Goal: Task Accomplishment & Management: Manage account settings

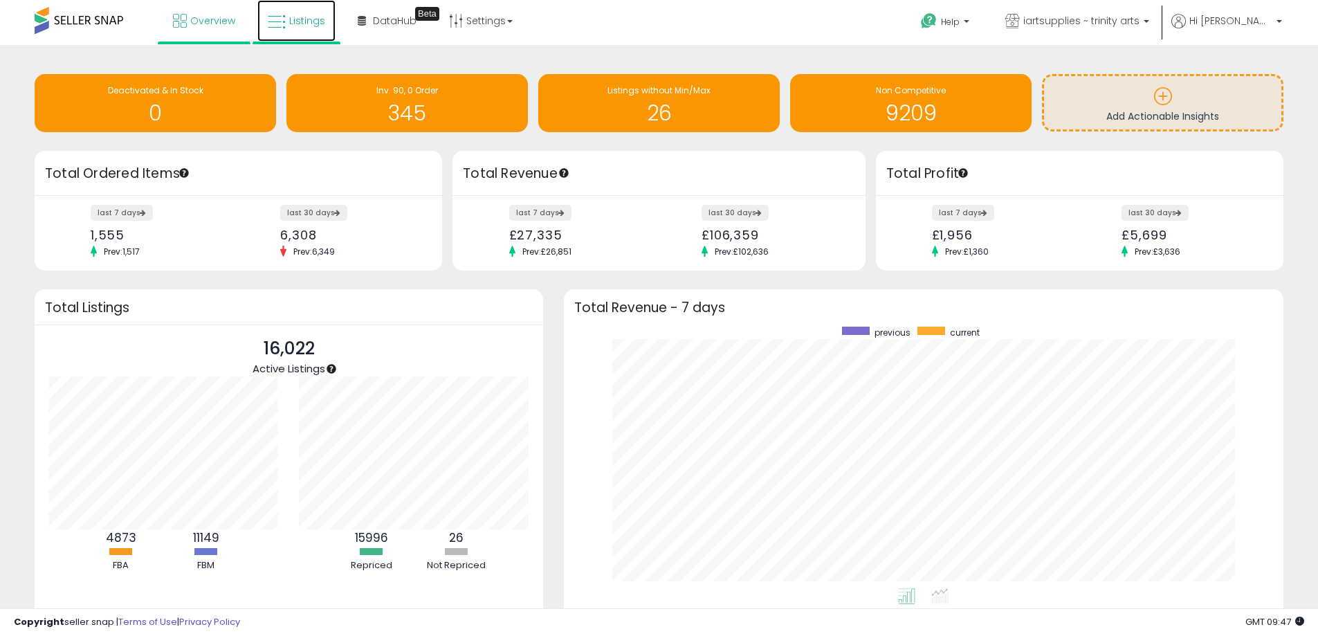
click at [297, 24] on span "Listings" at bounding box center [307, 21] width 36 height 14
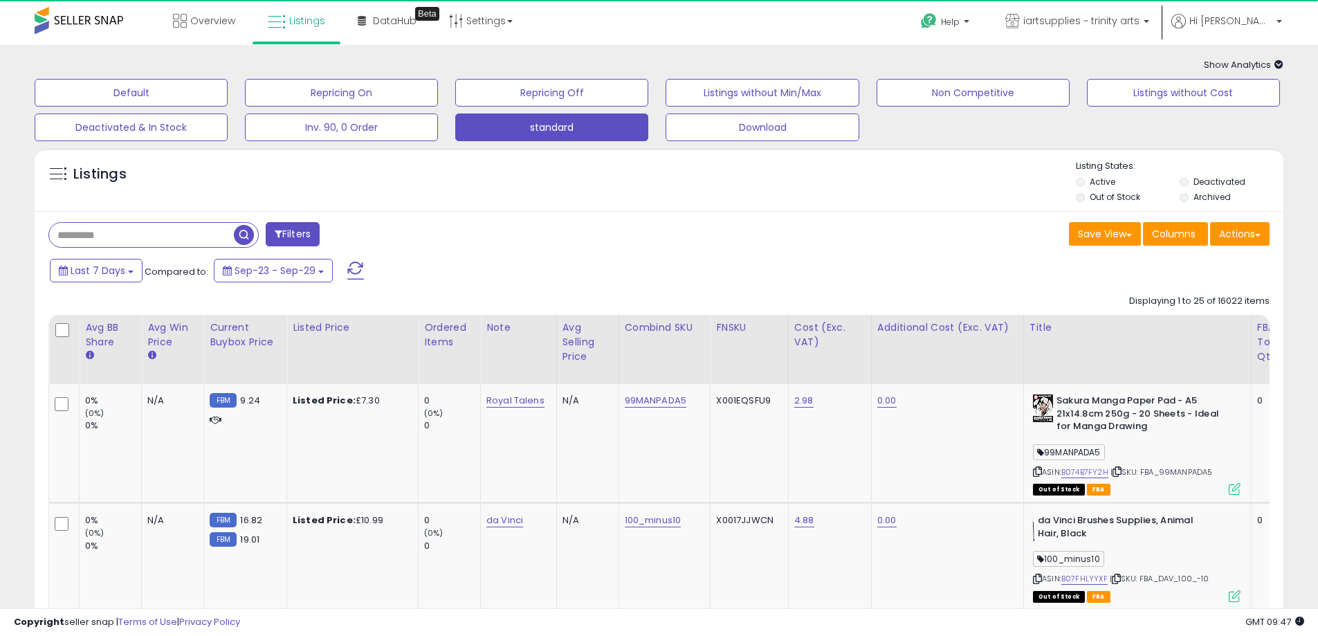
click at [190, 237] on input "text" at bounding box center [141, 235] width 185 height 24
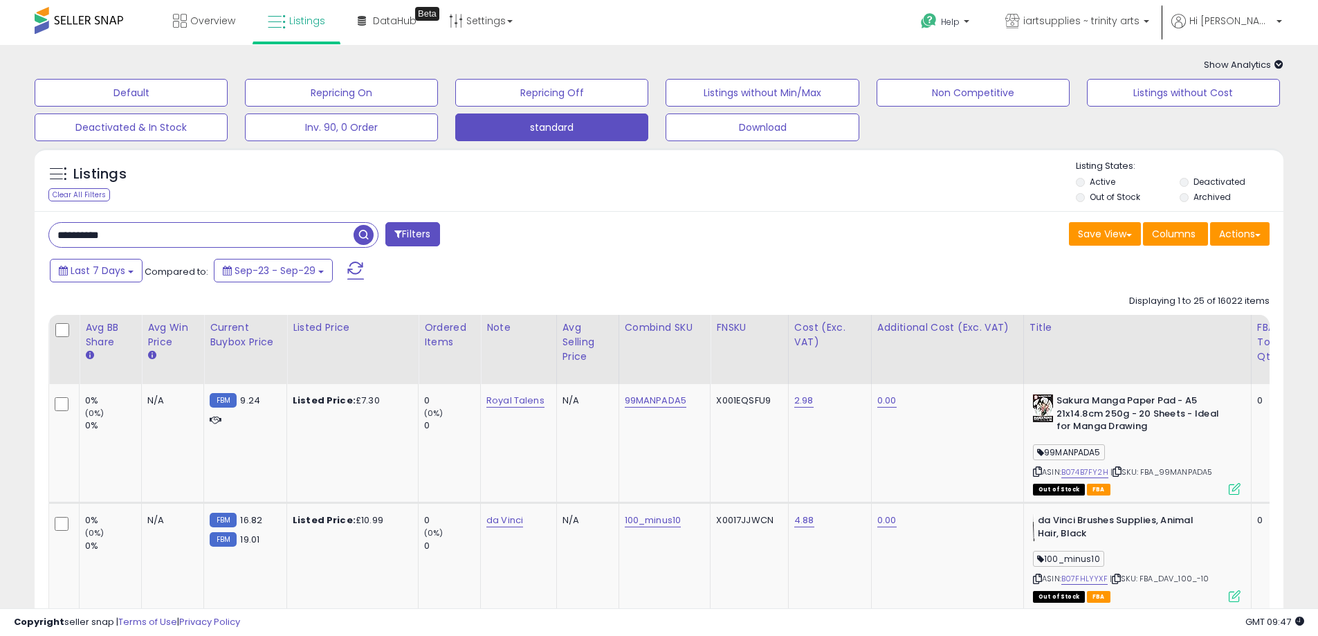
type input "**********"
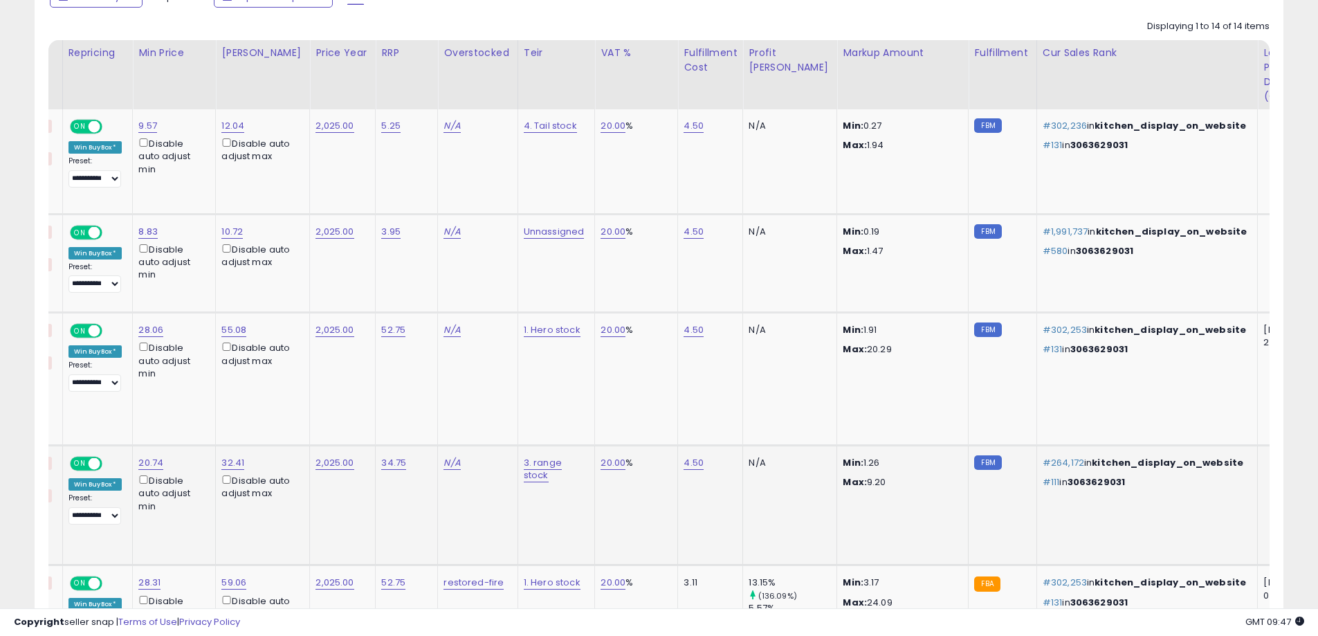
scroll to position [138, 0]
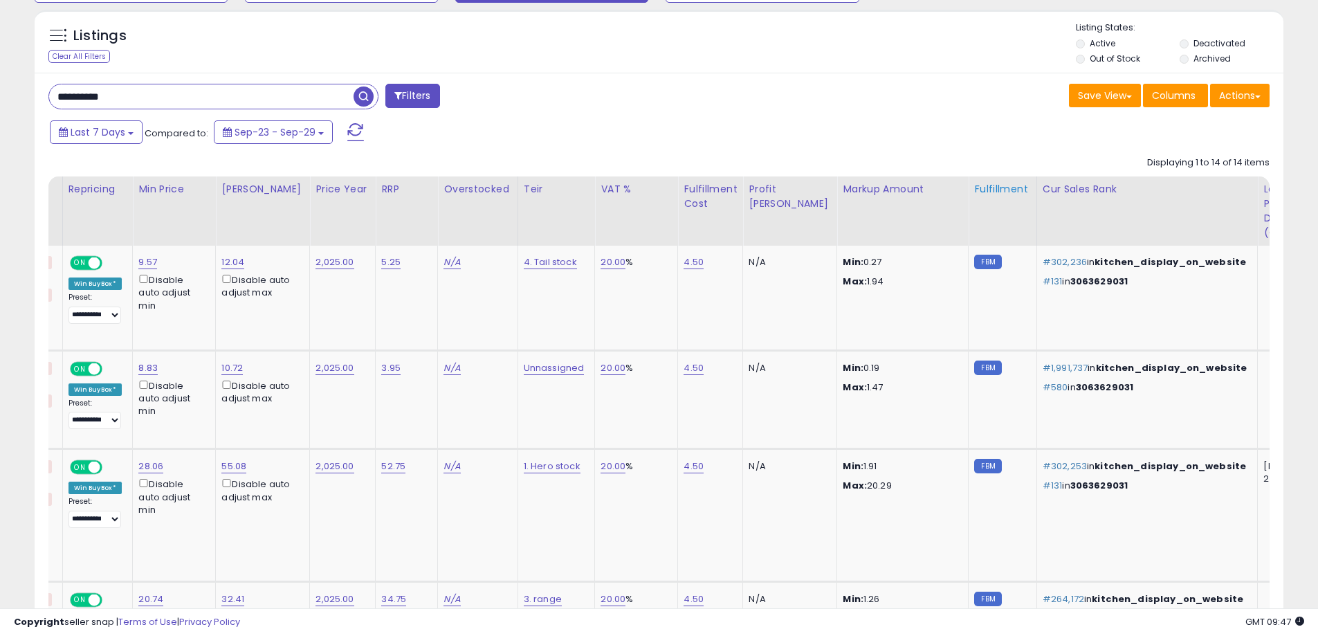
click at [974, 190] on div "Fulfillment" at bounding box center [1002, 189] width 56 height 15
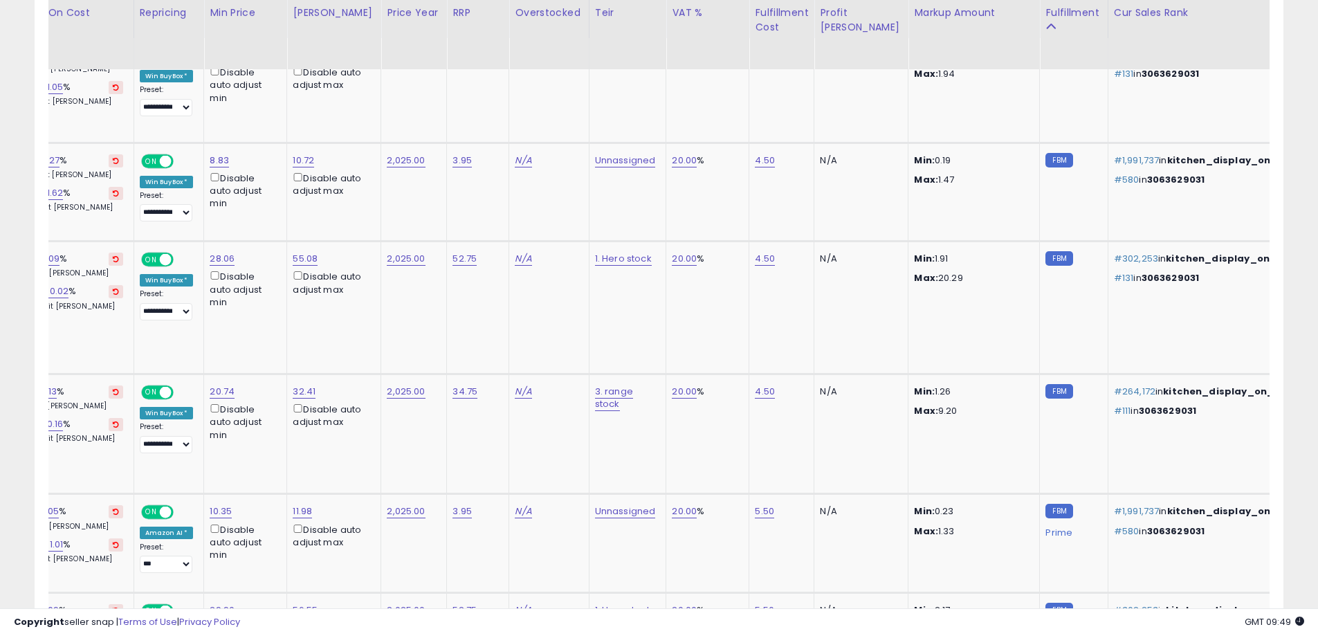
scroll to position [0, 1315]
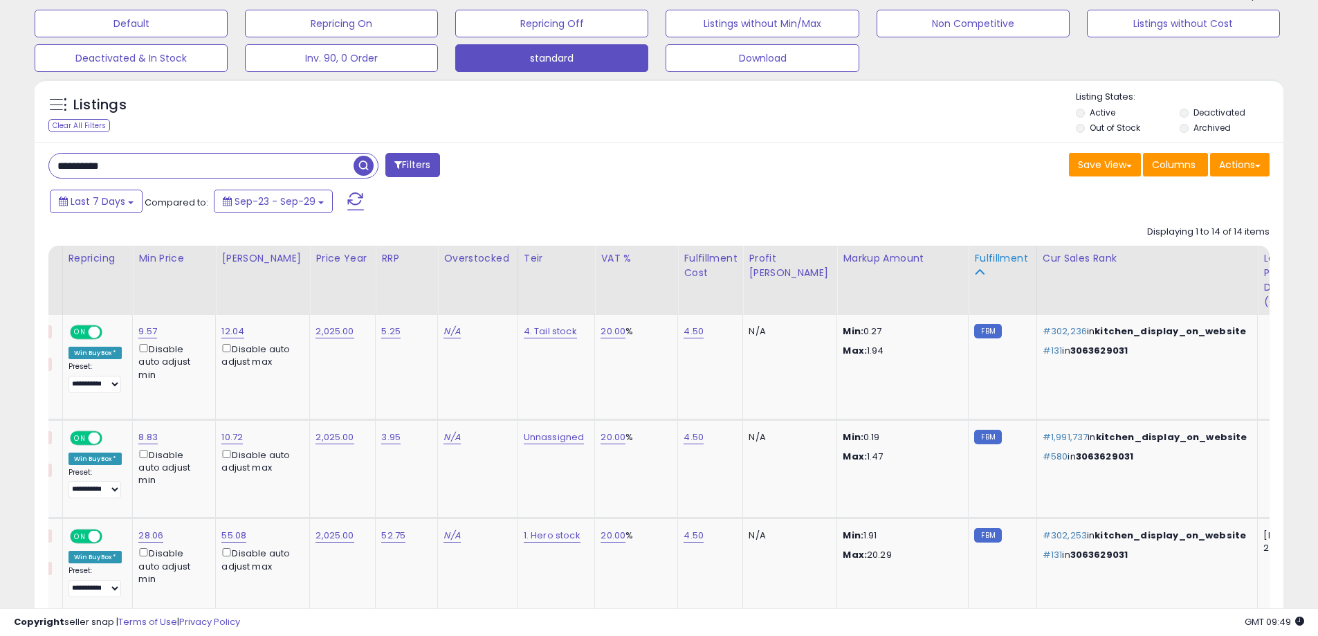
click at [974, 271] on div "Fulfillment" at bounding box center [1002, 265] width 56 height 29
click at [974, 270] on icon at bounding box center [979, 272] width 10 height 10
click at [974, 271] on icon at bounding box center [979, 272] width 10 height 10
click at [974, 257] on div "Fulfillment" at bounding box center [1002, 258] width 56 height 15
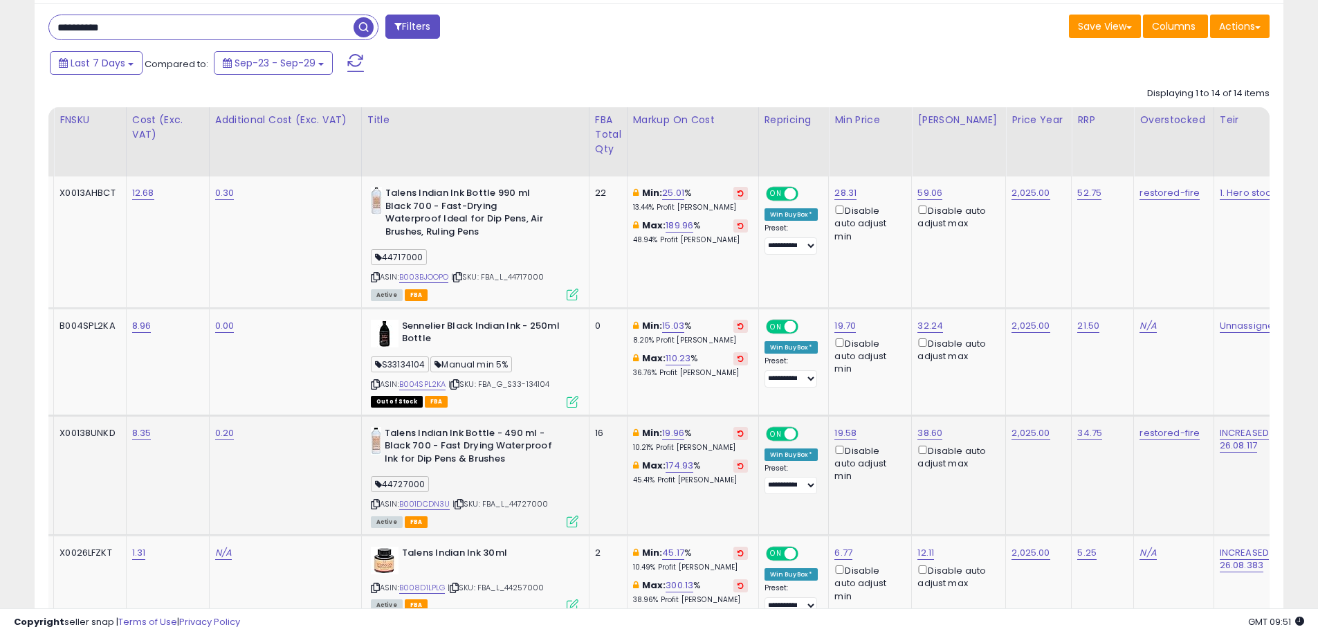
scroll to position [277, 0]
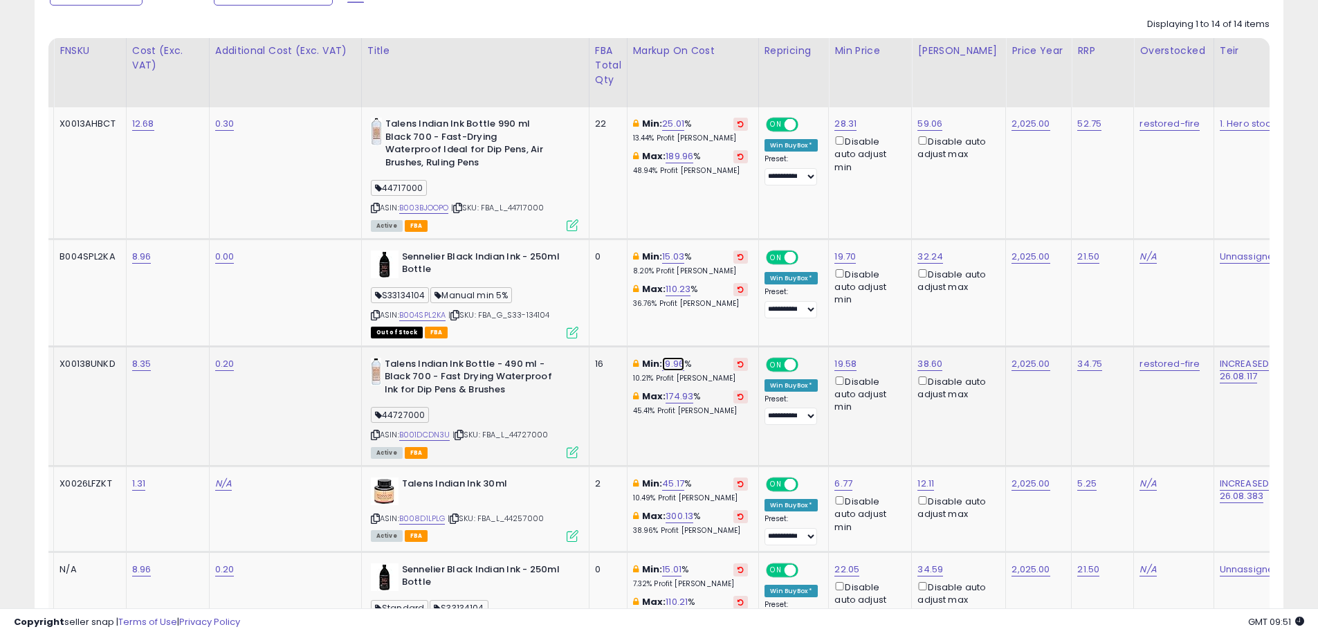
click at [672, 365] on link "19.96" at bounding box center [673, 364] width 22 height 14
drag, startPoint x: 637, startPoint y: 322, endPoint x: 547, endPoint y: 318, distance: 90.7
type input "**"
click button "submit" at bounding box center [714, 314] width 24 height 21
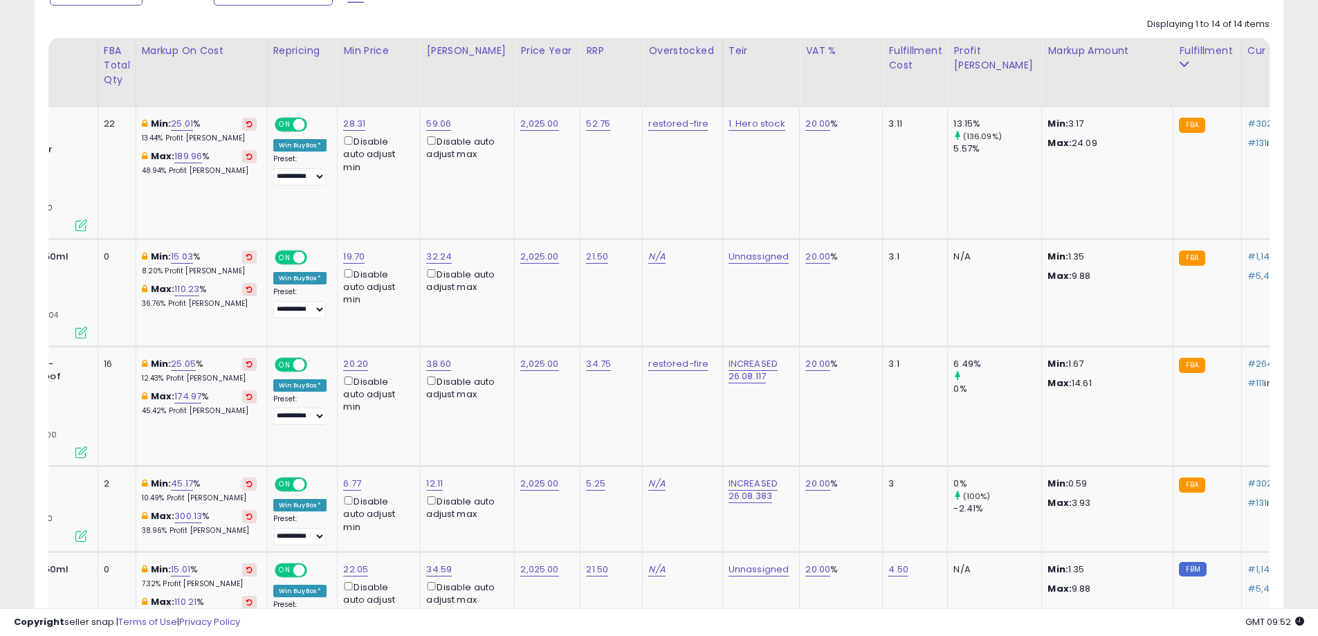
scroll to position [0, 878]
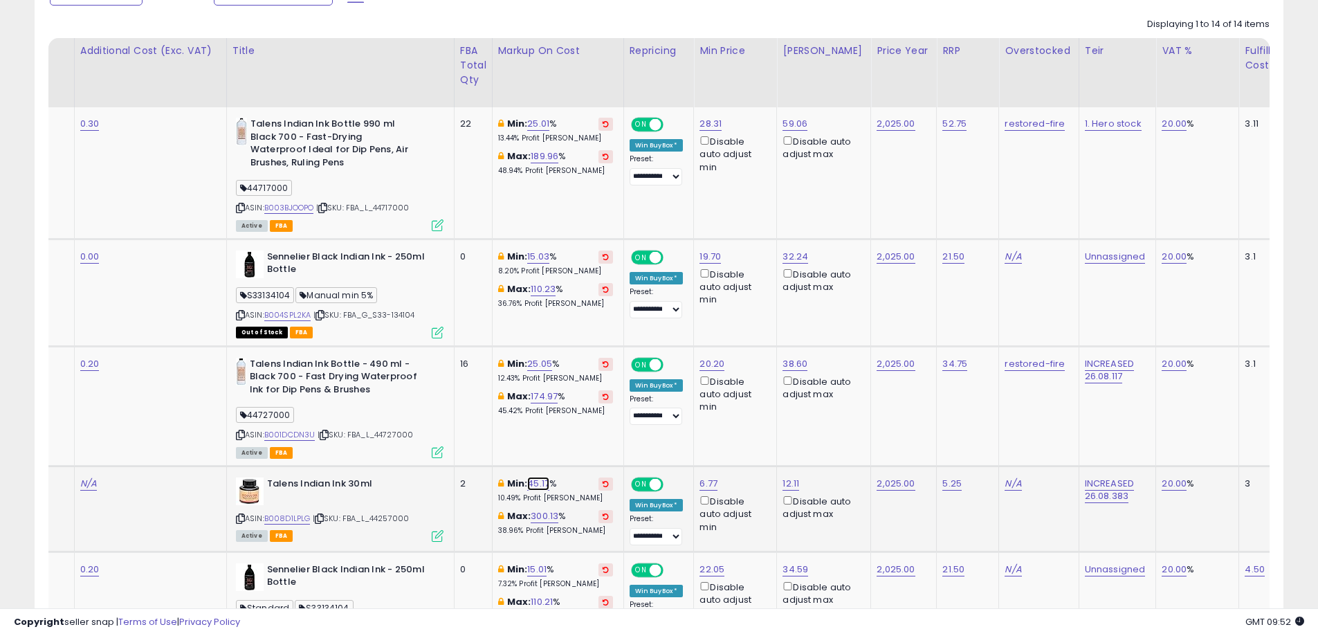
click at [535, 485] on link "45.17" at bounding box center [538, 484] width 22 height 14
drag, startPoint x: 472, startPoint y: 438, endPoint x: 410, endPoint y: 438, distance: 61.6
type input "**"
click button "submit" at bounding box center [579, 434] width 24 height 21
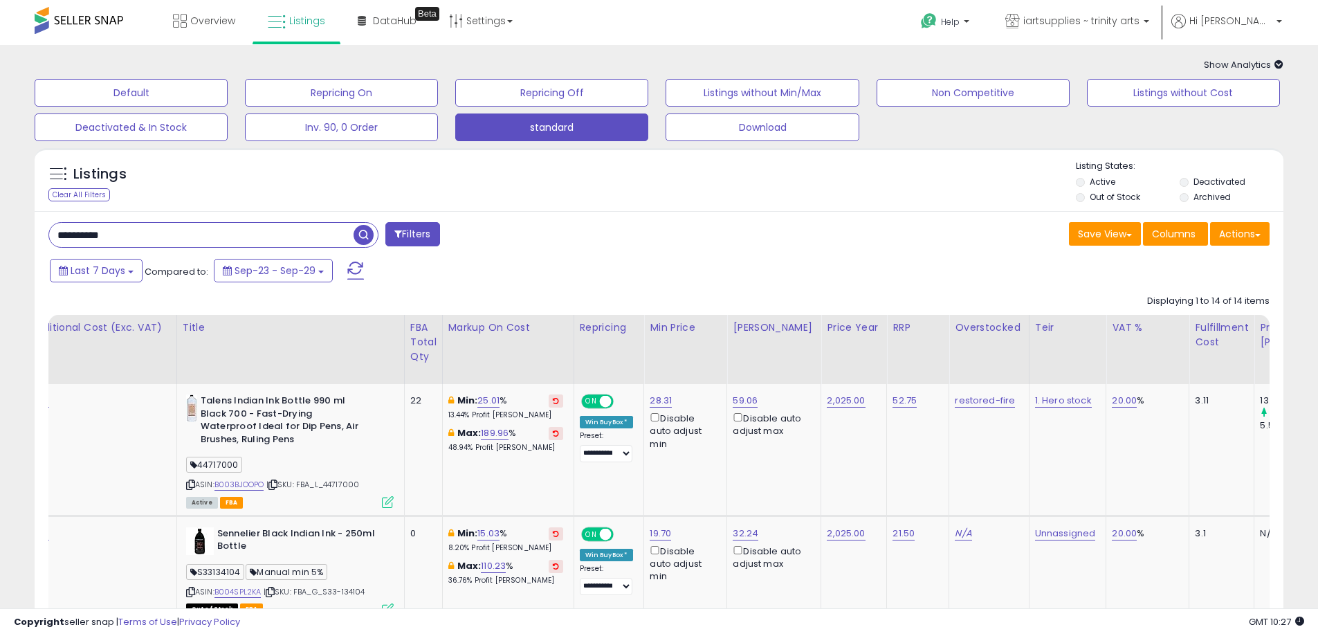
drag, startPoint x: 199, startPoint y: 243, endPoint x: 1, endPoint y: 243, distance: 197.9
paste input "text"
type input "**********"
click at [360, 237] on span "button" at bounding box center [364, 235] width 20 height 20
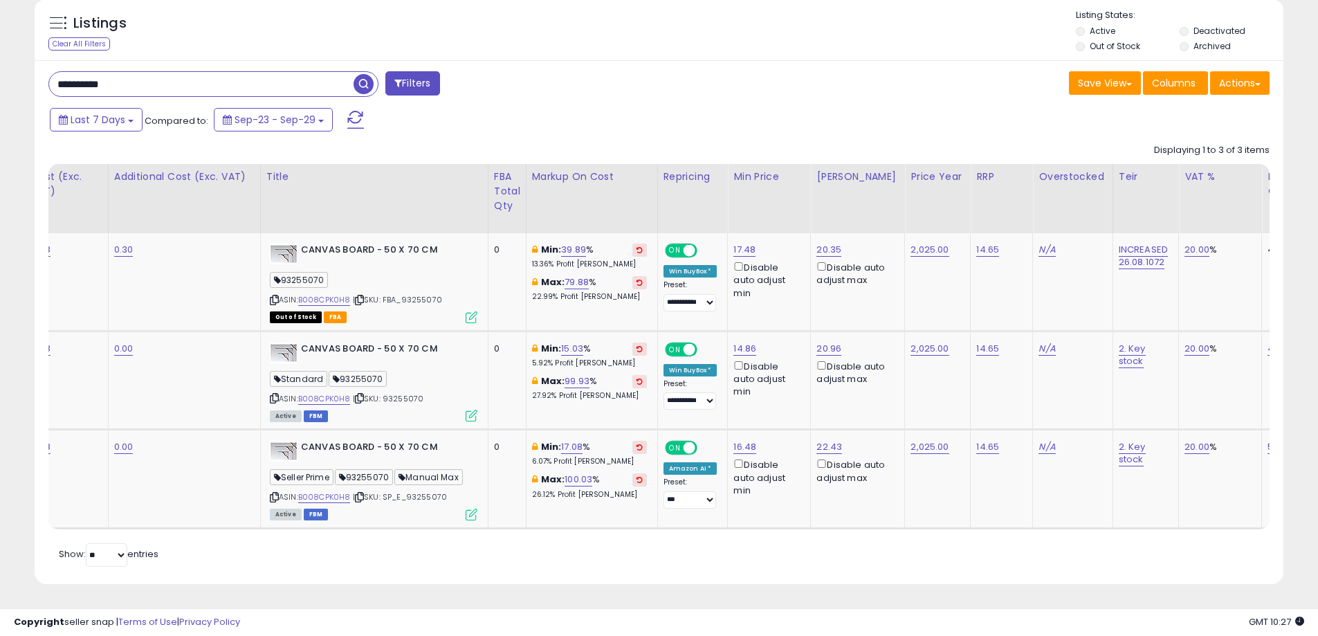
scroll to position [0, 691]
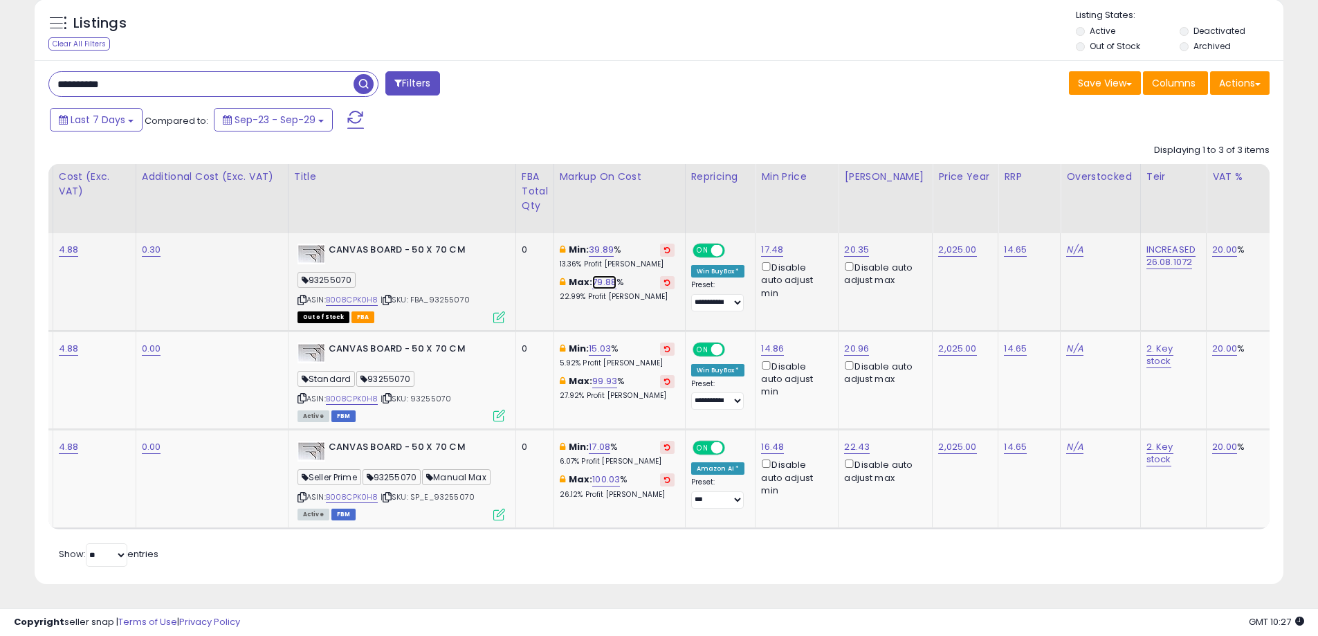
click at [599, 277] on link "79.88" at bounding box center [604, 282] width 24 height 14
drag, startPoint x: 582, startPoint y: 223, endPoint x: 485, endPoint y: 234, distance: 97.4
click at [486, 234] on tr "0% (-100%) 33.33% 0 (-100%) 16.76 FBM 19.2 0" at bounding box center [678, 282] width 2631 height 98
type input "**"
click at [656, 230] on button "submit" at bounding box center [644, 233] width 24 height 21
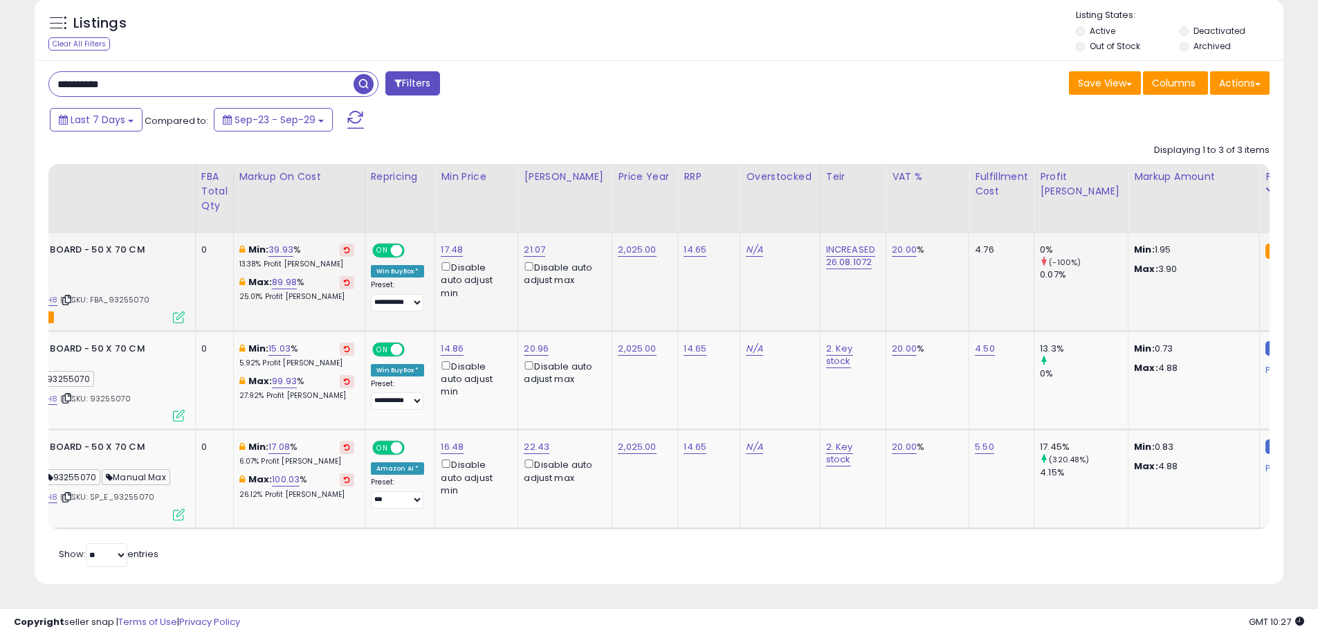
scroll to position [0, 1259]
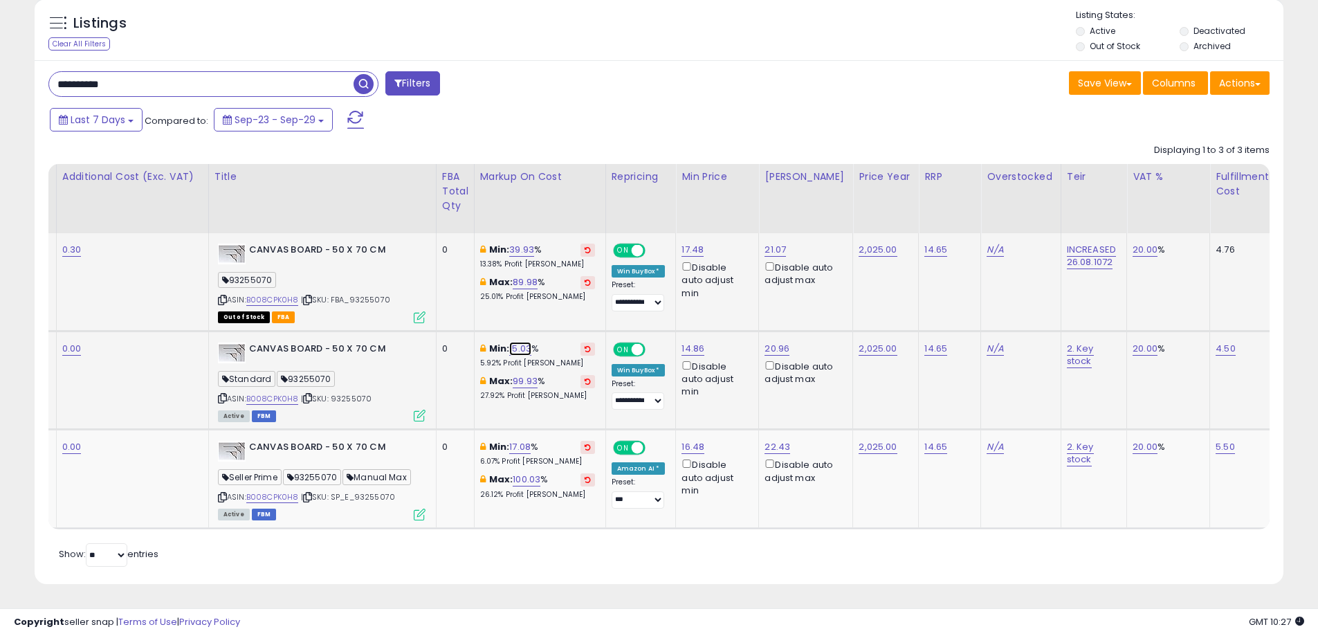
click at [521, 342] on link "15.03" at bounding box center [520, 349] width 22 height 14
drag, startPoint x: 492, startPoint y: 293, endPoint x: 365, endPoint y: 296, distance: 127.3
click at [365, 296] on tbody "0% (-100%) 33.33% 0 (-100%) 16.76 FBM 19.2" at bounding box center [599, 380] width 2631 height 295
type input "**"
click button "submit" at bounding box center [561, 299] width 24 height 21
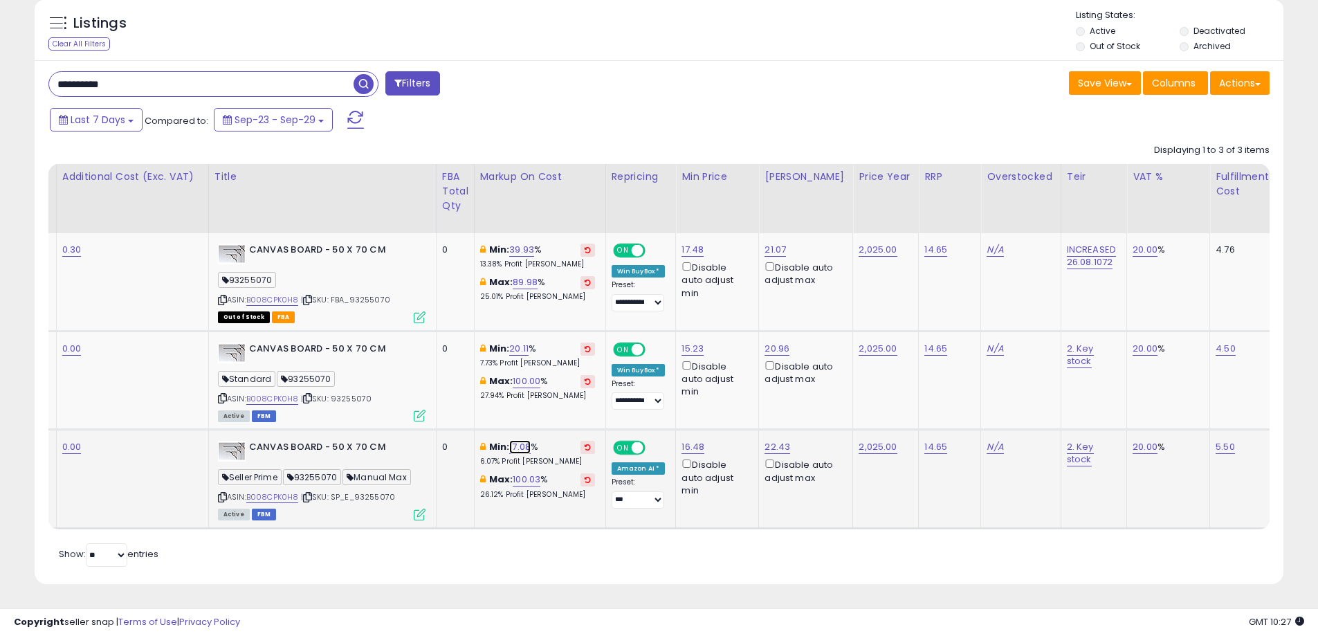
click at [525, 440] on link "17.08" at bounding box center [519, 447] width 21 height 14
drag, startPoint x: 507, startPoint y: 395, endPoint x: 390, endPoint y: 379, distance: 118.0
click at [391, 379] on tbody "0% (-100%) 33.33% 0 (-100%) 16.76 FBM 19.2" at bounding box center [599, 380] width 2631 height 295
type input "**"
click button "submit" at bounding box center [561, 397] width 24 height 21
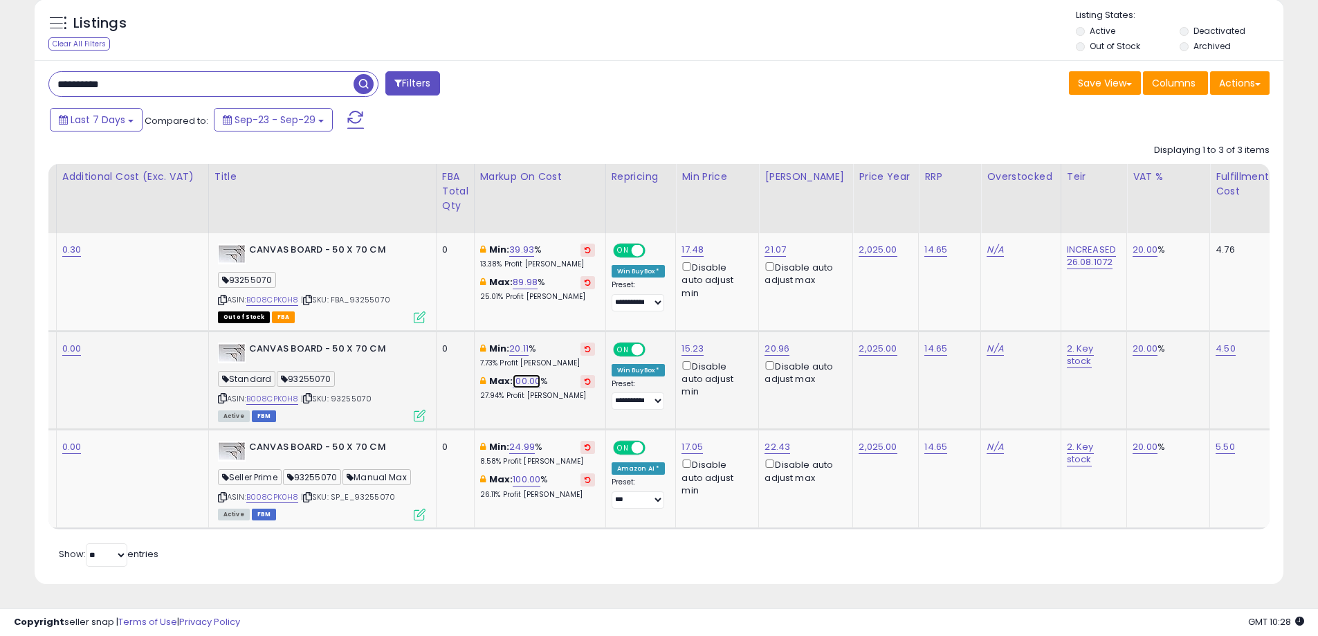
click at [524, 374] on link "100.00" at bounding box center [527, 381] width 28 height 14
drag, startPoint x: 427, startPoint y: 324, endPoint x: 363, endPoint y: 324, distance: 63.7
click at [363, 331] on tr "79.29% (14.91%) 69% 19.91 (18.72%) 16.77 FBM 2" at bounding box center [599, 380] width 2631 height 99
type input "***"
click button "submit" at bounding box center [567, 332] width 24 height 21
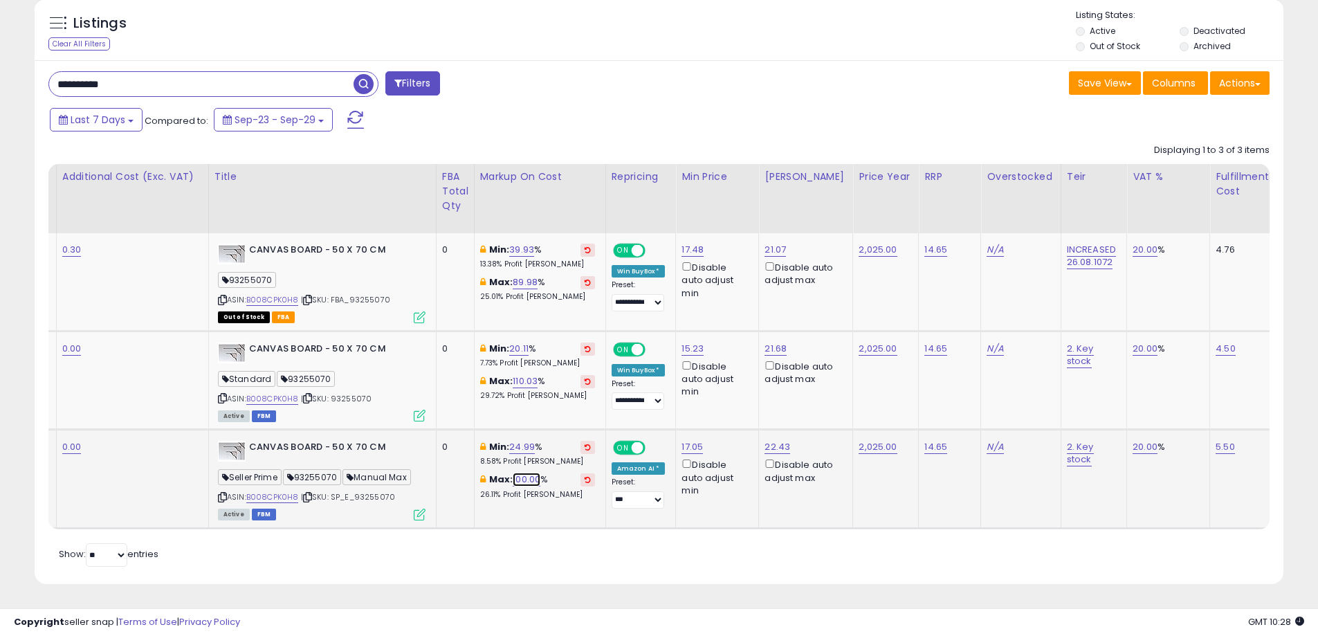
click at [536, 473] on link "100.00" at bounding box center [527, 480] width 28 height 14
drag, startPoint x: 509, startPoint y: 424, endPoint x: 373, endPoint y: 387, distance: 141.1
click at [375, 389] on tbody "0% (-100%) 33.33% 0 (-100%) 16.76 FBM 19.2" at bounding box center [599, 380] width 2631 height 295
type input "***"
click button "submit" at bounding box center [567, 430] width 24 height 21
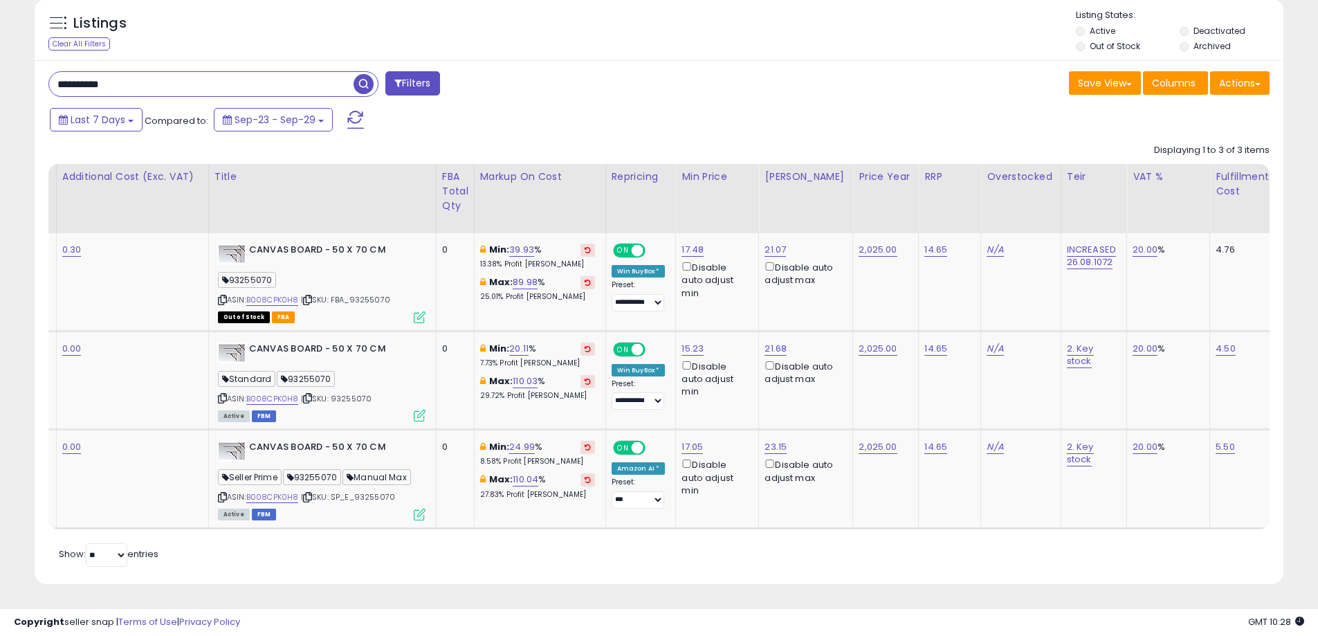
drag, startPoint x: 717, startPoint y: 518, endPoint x: 580, endPoint y: 527, distance: 136.6
click at [580, 527] on div "Avg BB Share Avg Win Price Listed Price" at bounding box center [658, 346] width 1221 height 365
click at [510, 540] on div "Retrieving listings data.. Displaying 1 to 3 of 3 items Avg BB Share Avg Win Pr…" at bounding box center [658, 353] width 1221 height 432
drag, startPoint x: 195, startPoint y: 77, endPoint x: 0, endPoint y: 77, distance: 195.1
click at [0, 77] on div "**********" at bounding box center [659, 265] width 1318 height 742
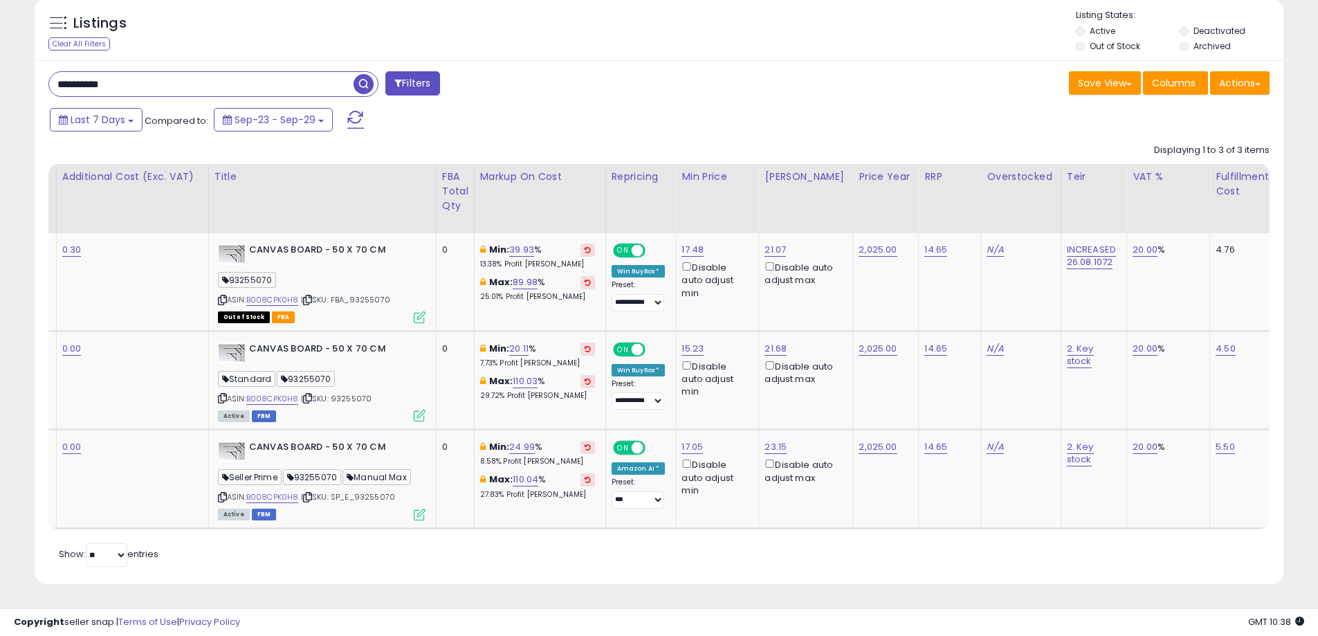
paste input "text"
type input "********"
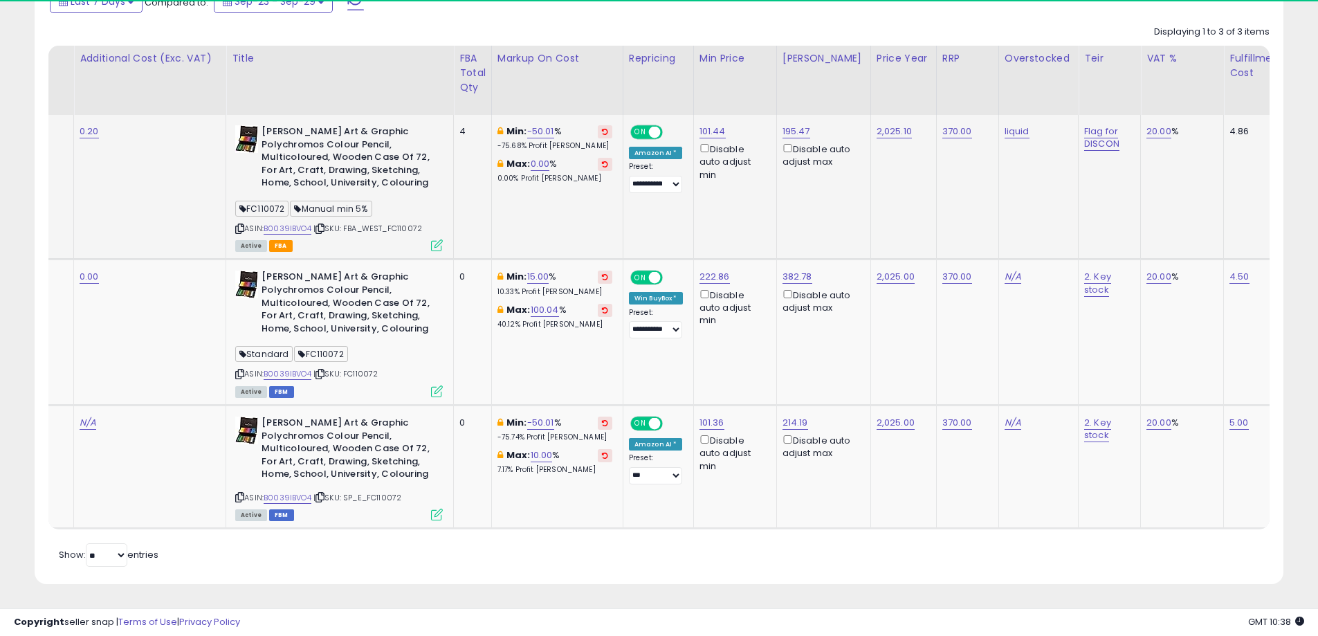
scroll to position [277, 0]
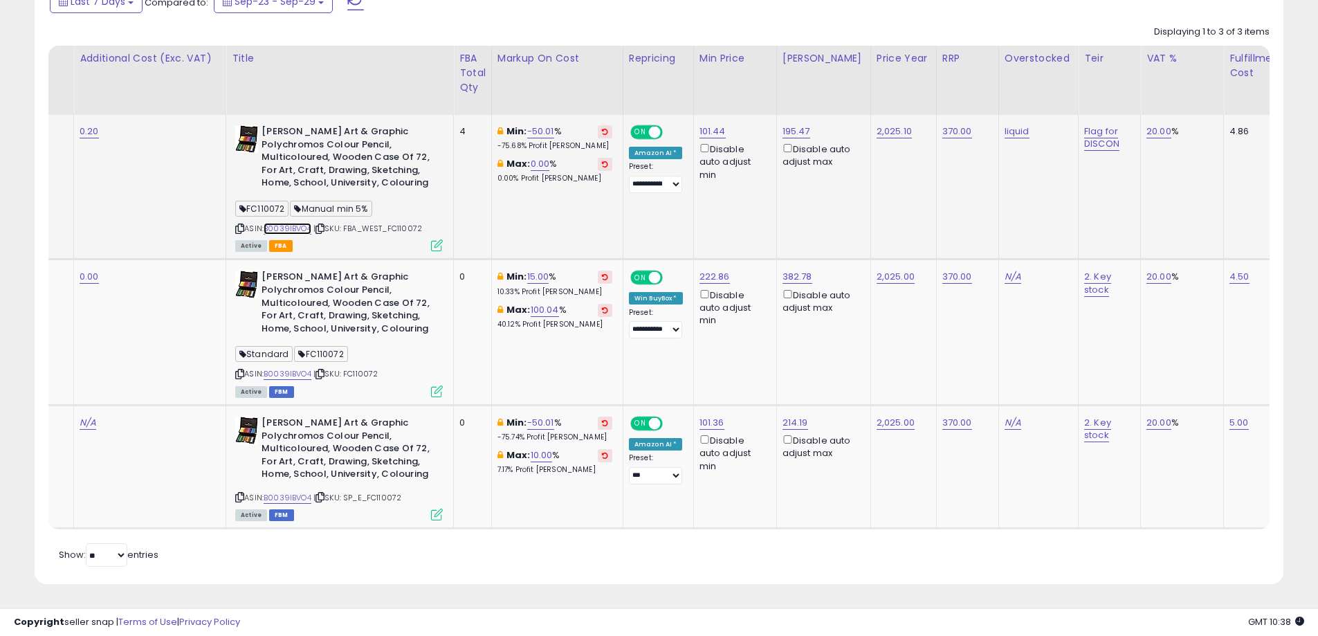
click at [304, 225] on link "B0039IBVO4" at bounding box center [288, 229] width 48 height 12
click at [540, 159] on link "0.00" at bounding box center [540, 164] width 19 height 14
drag, startPoint x: 502, startPoint y: 113, endPoint x: 395, endPoint y: 122, distance: 107.0
click at [395, 122] on tr "97.8% (-2.2%) 100% 195.47 (0%) 195.47 FBA 195.47" at bounding box center [625, 187] width 2682 height 145
type input "***"
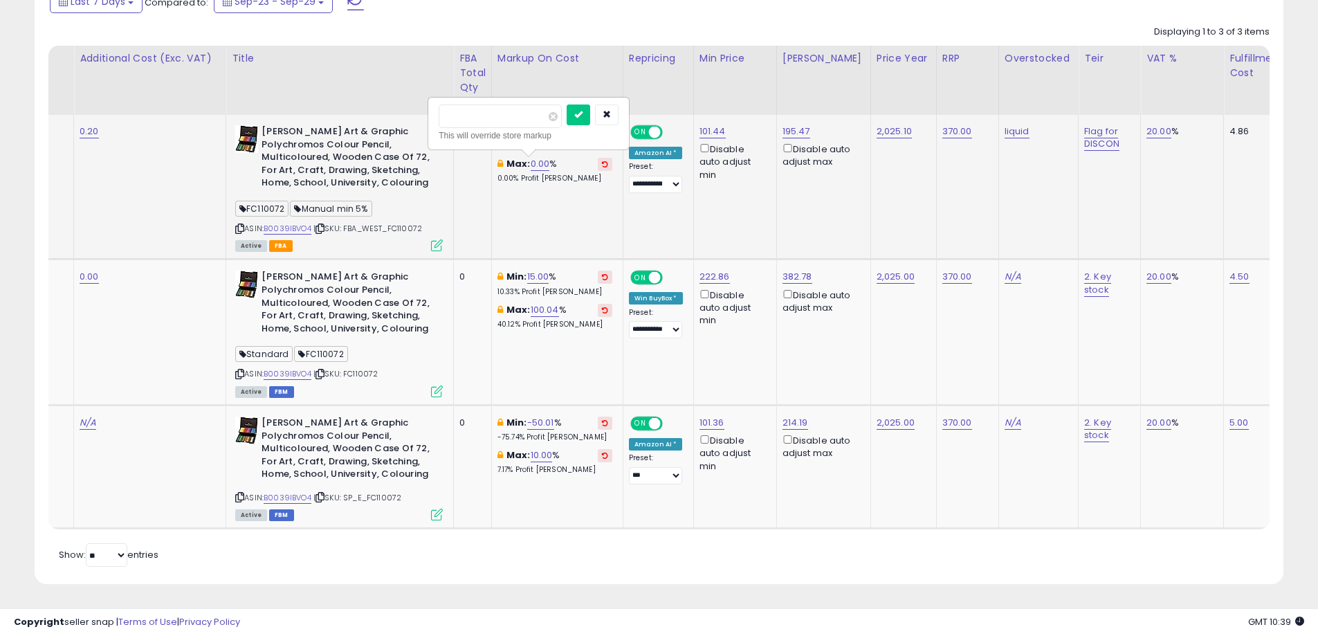
click button "submit" at bounding box center [579, 114] width 24 height 21
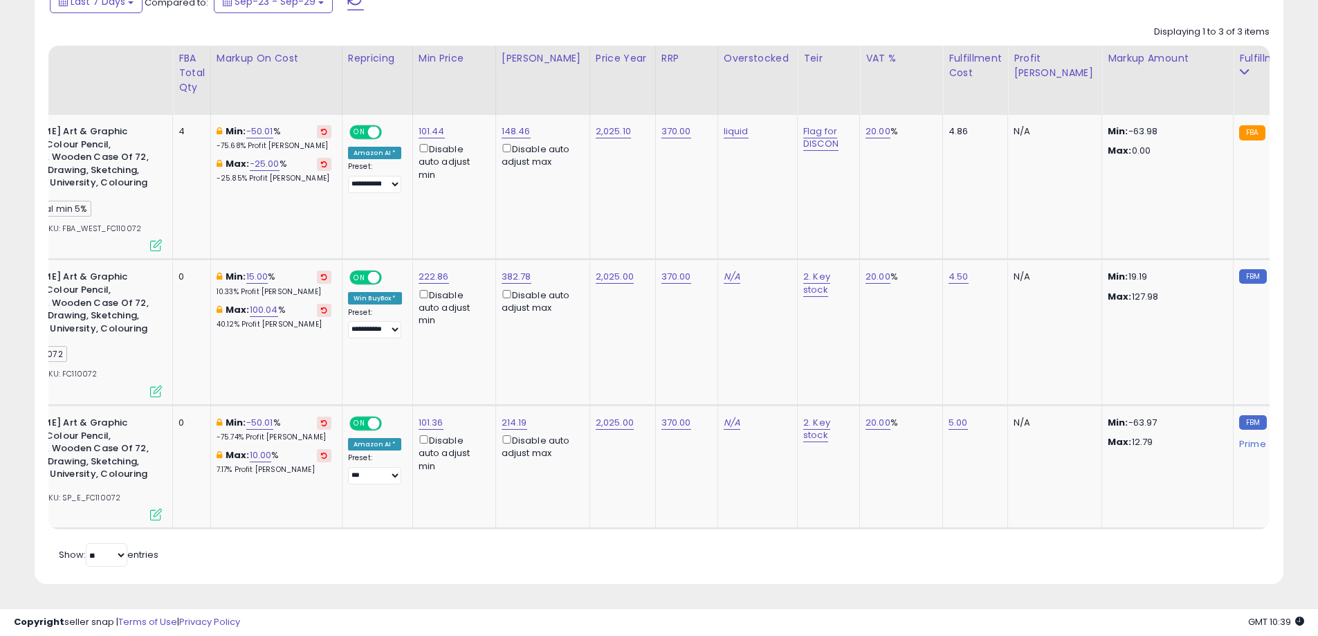
scroll to position [0, 998]
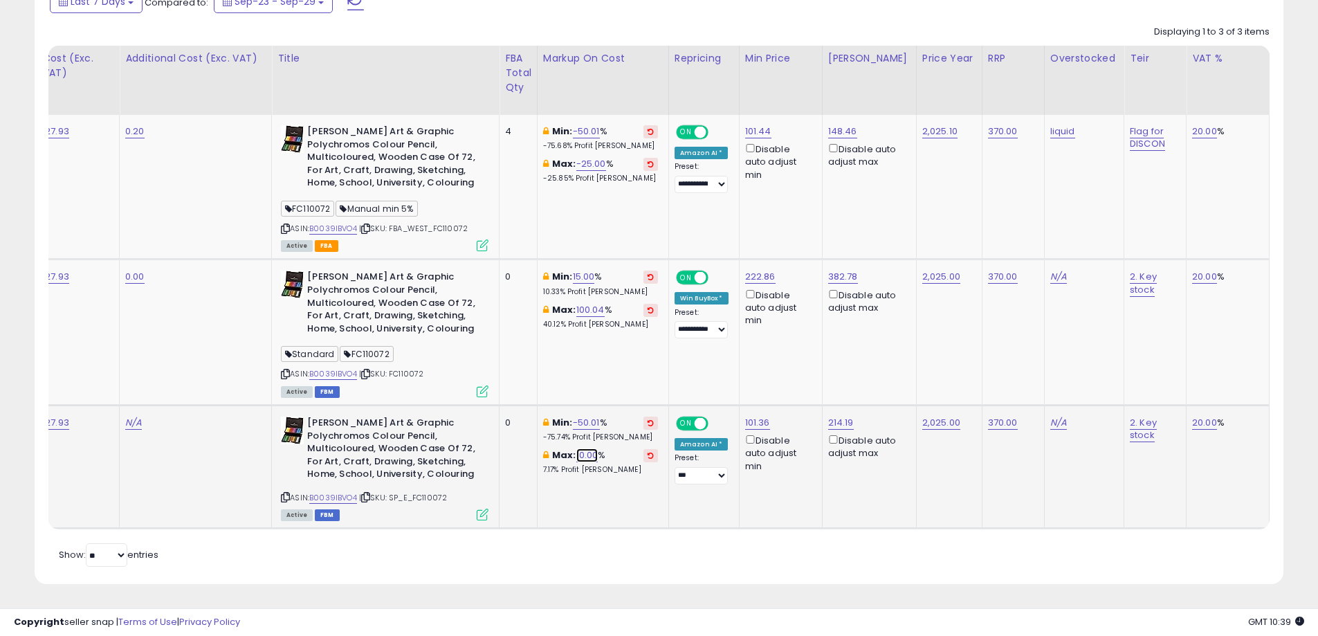
click at [587, 451] on link "10.00" at bounding box center [587, 455] width 22 height 14
drag, startPoint x: 529, startPoint y: 403, endPoint x: 437, endPoint y: 402, distance: 92.7
click at [442, 405] on tr "25.67% (-57.22%) 60% 195.49 (0%) 195.49 FBA 0" at bounding box center [671, 466] width 2682 height 123
type input "***"
click button "submit" at bounding box center [626, 406] width 24 height 21
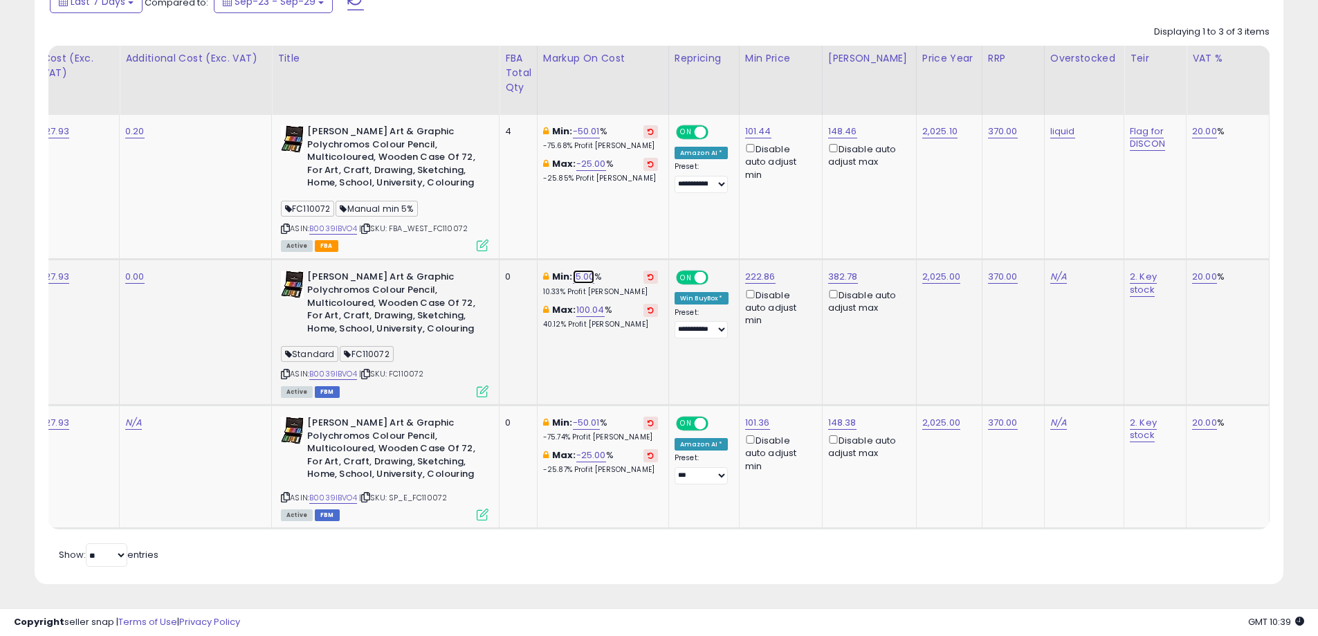
click at [583, 270] on link "15.00" at bounding box center [584, 277] width 22 height 14
drag, startPoint x: 567, startPoint y: 222, endPoint x: 437, endPoint y: 235, distance: 131.4
click at [437, 235] on tbody "97.8% (-2.2%) 100% 195.47 (0%) 195.47 FBA" at bounding box center [671, 322] width 2682 height 414
type input "***"
click button "submit" at bounding box center [623, 227] width 24 height 21
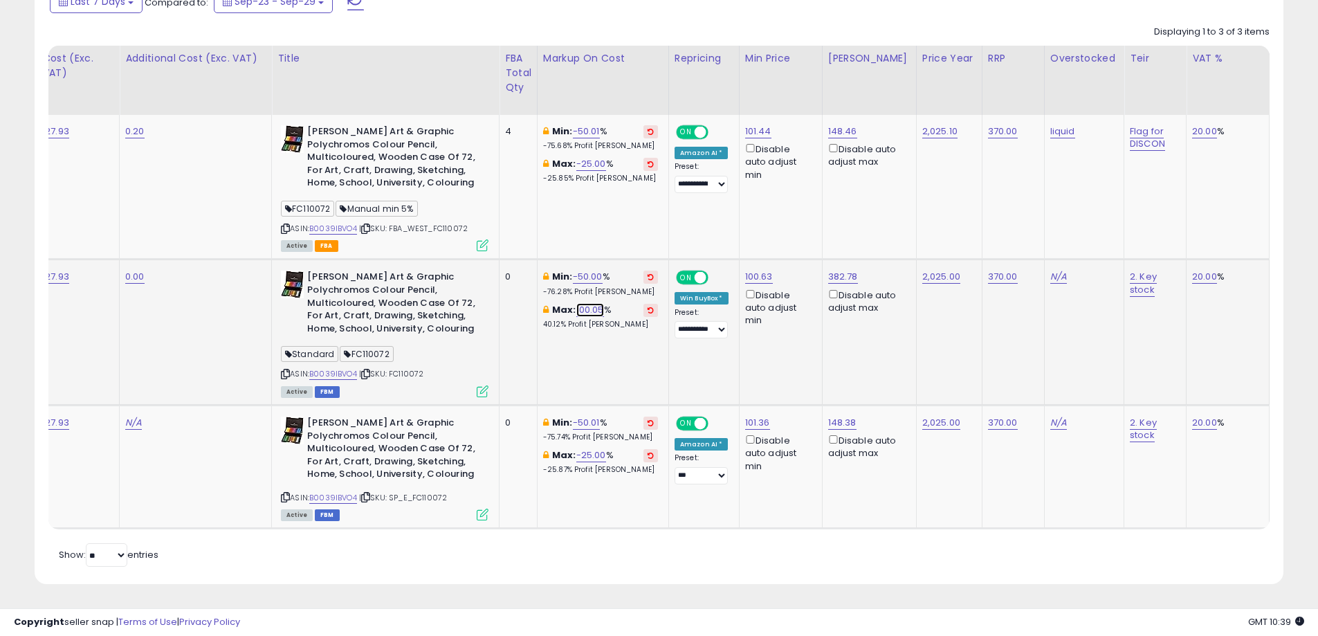
click at [592, 304] on link "100.05" at bounding box center [590, 310] width 28 height 14
drag, startPoint x: 553, startPoint y: 257, endPoint x: 321, endPoint y: 245, distance: 232.1
click at [324, 244] on tbody "97.8% (-2.2%) 100% 195.47 (0%) 195.47 FBA" at bounding box center [671, 322] width 2682 height 414
type input "***"
click button "submit" at bounding box center [628, 260] width 24 height 21
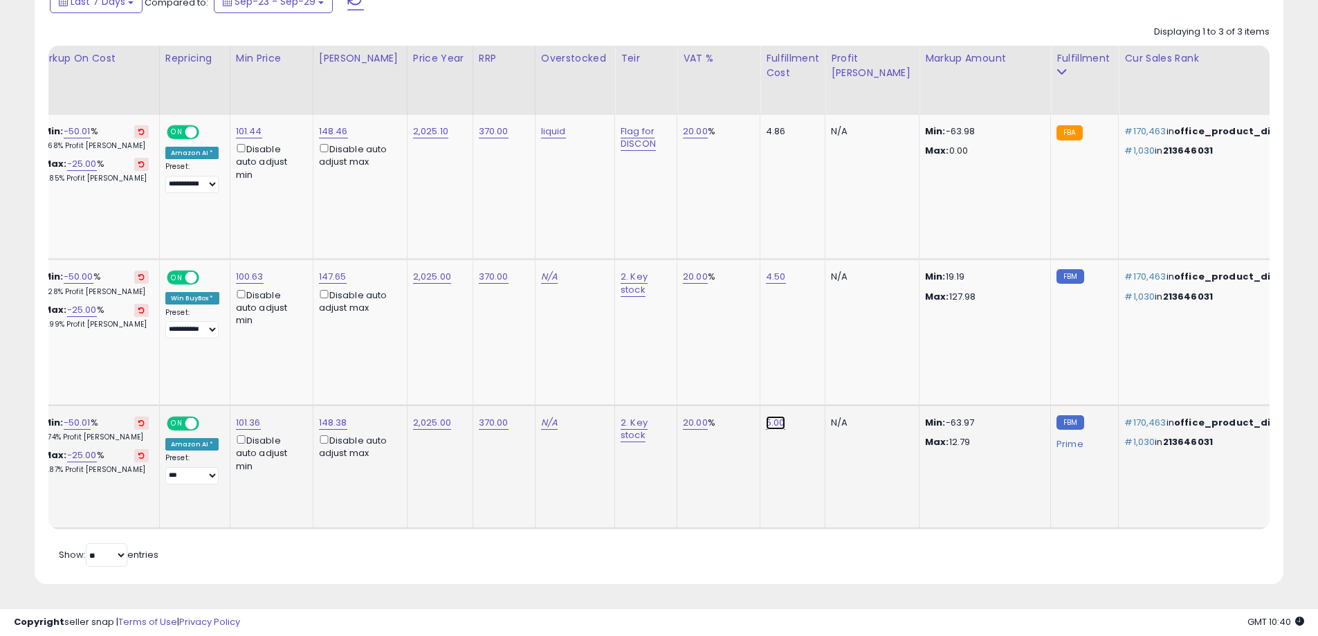
click at [766, 420] on link "5.00" at bounding box center [775, 423] width 19 height 14
drag, startPoint x: 751, startPoint y: 383, endPoint x: 586, endPoint y: 383, distance: 165.4
click at [586, 383] on tbody "97.8% (-2.2%) 100% 195.47 (0%) 195.47 FBA" at bounding box center [161, 322] width 2682 height 414
type input "*"
click button "submit" at bounding box center [799, 387] width 24 height 21
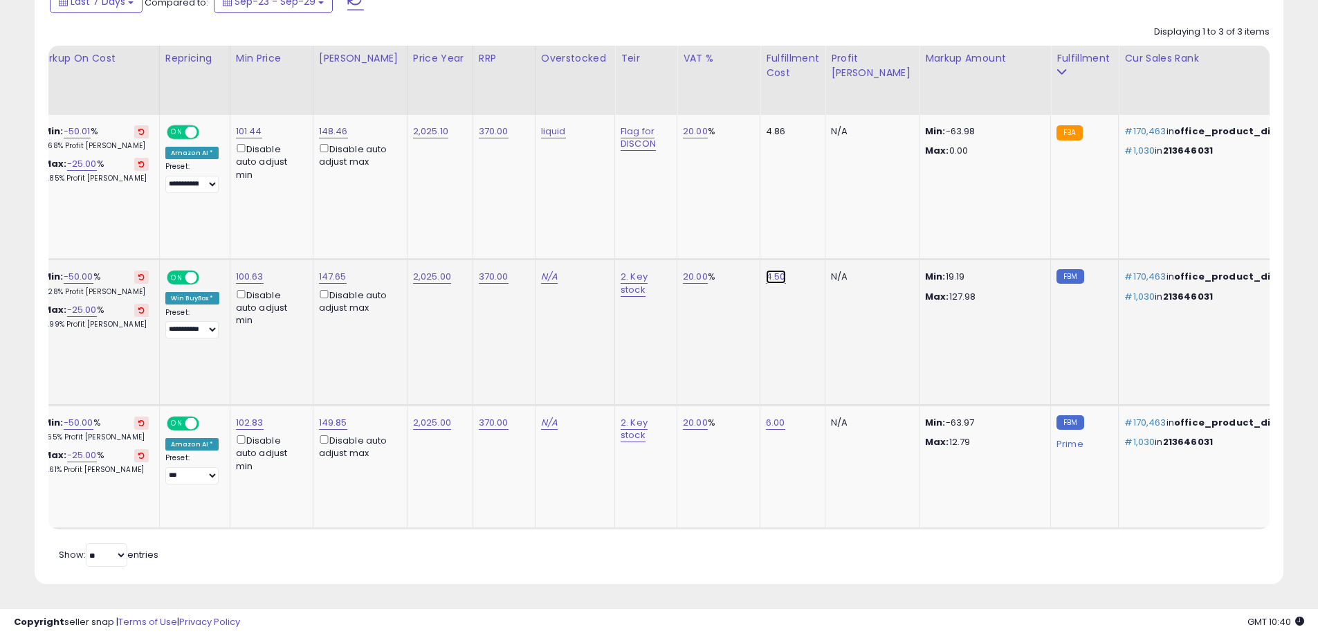
click at [766, 270] on link "4.50" at bounding box center [776, 277] width 20 height 14
drag, startPoint x: 762, startPoint y: 236, endPoint x: 622, endPoint y: 254, distance: 141.6
click at [622, 259] on tr "0% (0%) 0% N/A FBA 0" at bounding box center [161, 331] width 2682 height 145
type input "***"
click button "submit" at bounding box center [799, 241] width 24 height 21
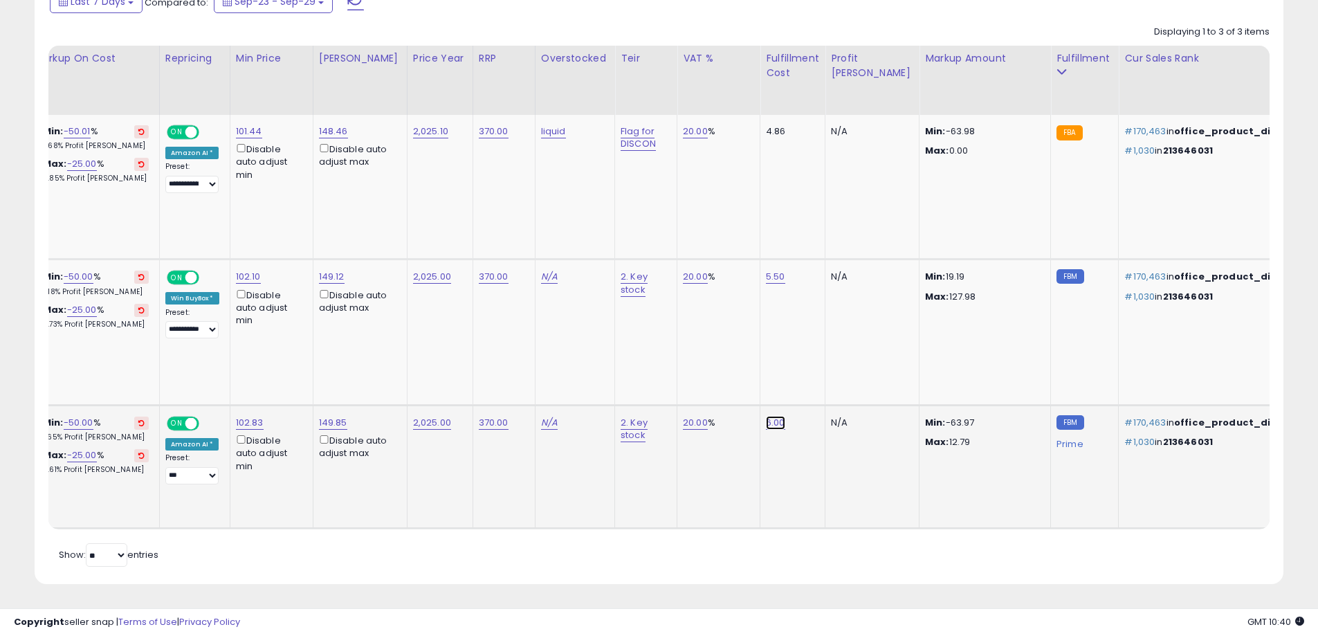
click at [766, 417] on link "6.00" at bounding box center [775, 423] width 19 height 14
drag, startPoint x: 742, startPoint y: 376, endPoint x: 561, endPoint y: 384, distance: 180.8
click at [567, 383] on tbody "97.8% (-2.2%) 100% 195.47 (0%) 195.47 FBA" at bounding box center [161, 322] width 2682 height 414
type input "***"
click button "submit" at bounding box center [799, 387] width 24 height 21
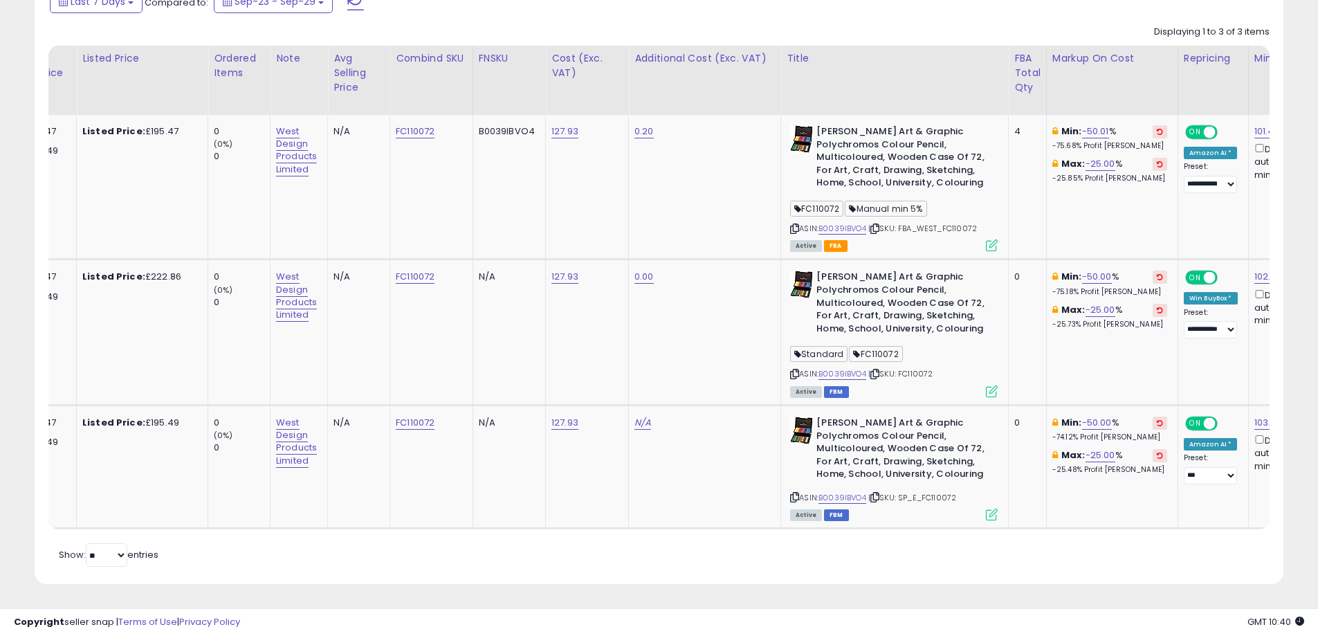
scroll to position [0, 161]
